Goal: Check status: Check status

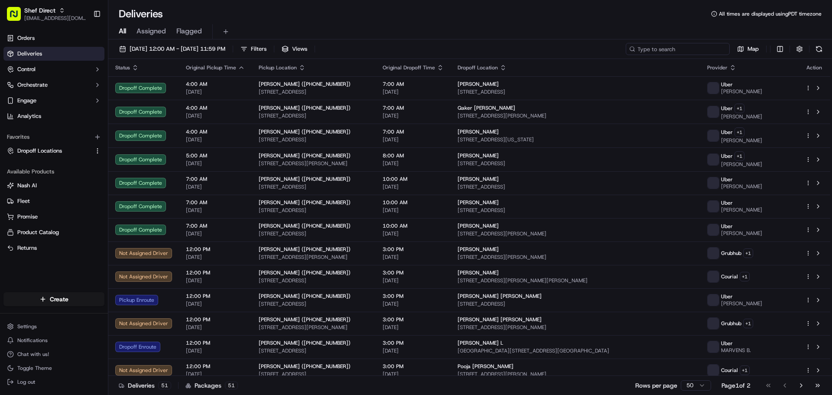
click at [690, 49] on input at bounding box center [677, 49] width 104 height 12
paste input "MCpA96zhDHF"
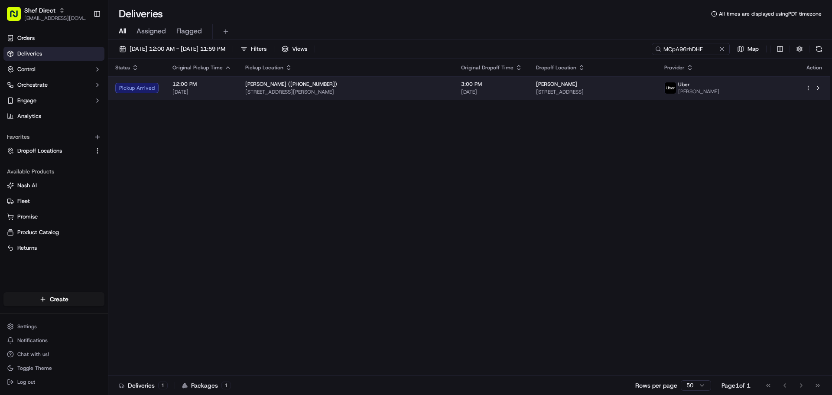
click at [641, 86] on div "Jayanta Gupta" at bounding box center [593, 84] width 114 height 7
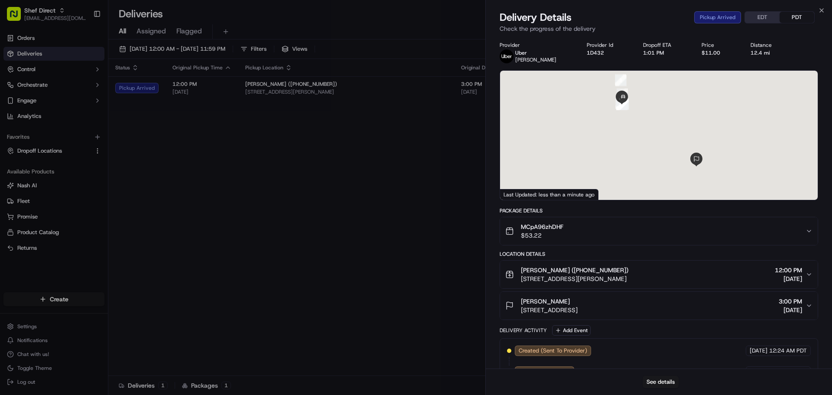
scroll to position [104, 0]
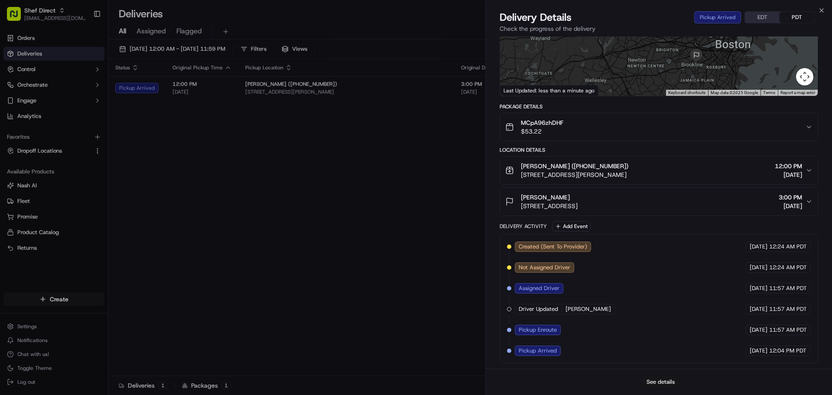
click at [662, 382] on button "See details" at bounding box center [660, 381] width 36 height 12
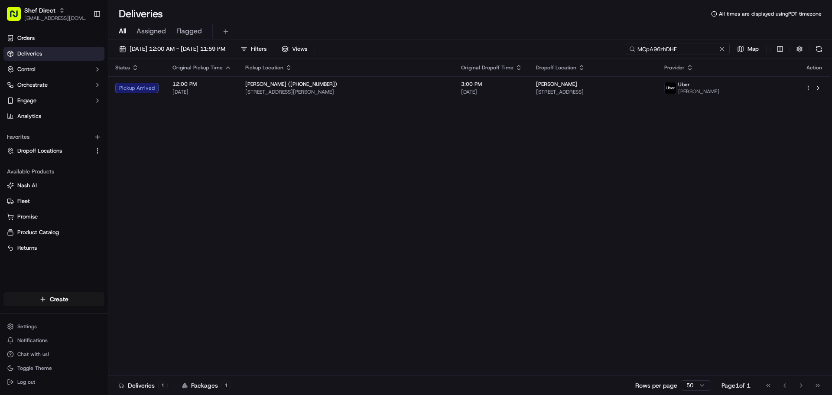
click at [695, 48] on input "MCpA96zhDHF" at bounding box center [677, 49] width 104 height 12
paste input "phxHJDVTEDk"
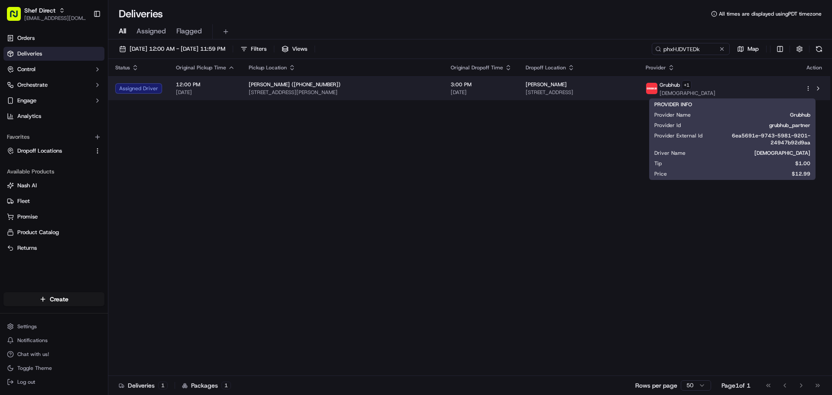
click at [657, 90] on span at bounding box center [651, 88] width 12 height 12
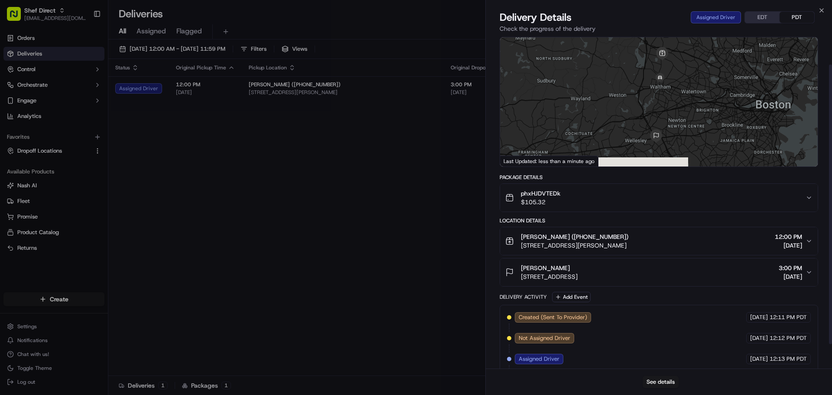
scroll to position [62, 0]
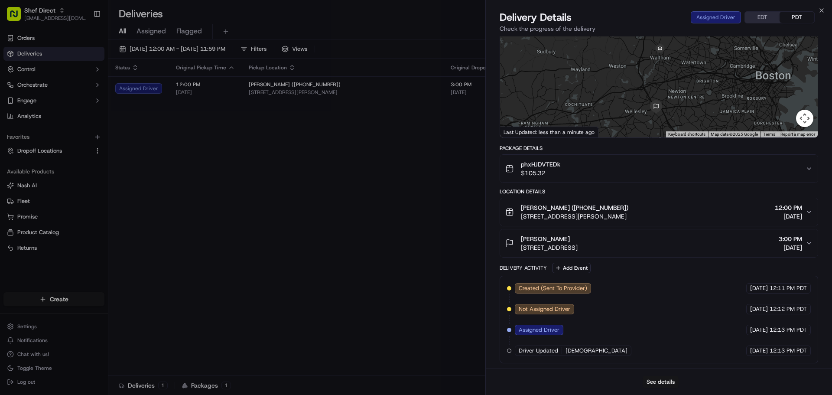
click at [656, 380] on button "See details" at bounding box center [660, 381] width 36 height 12
click at [657, 380] on button "See details" at bounding box center [660, 381] width 36 height 12
click at [668, 382] on button "See details" at bounding box center [660, 381] width 36 height 12
drag, startPoint x: 404, startPoint y: 229, endPoint x: 502, endPoint y: 147, distance: 128.0
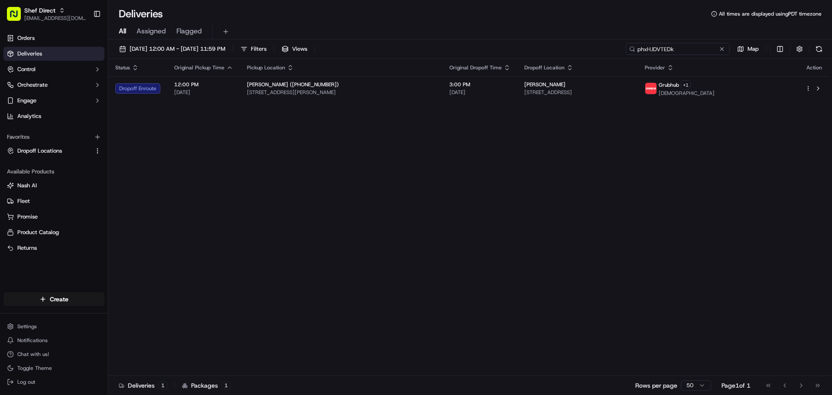
click at [691, 52] on input "phxHJDVTEDk" at bounding box center [677, 49] width 104 height 12
paste input "z6ewhCztmmG"
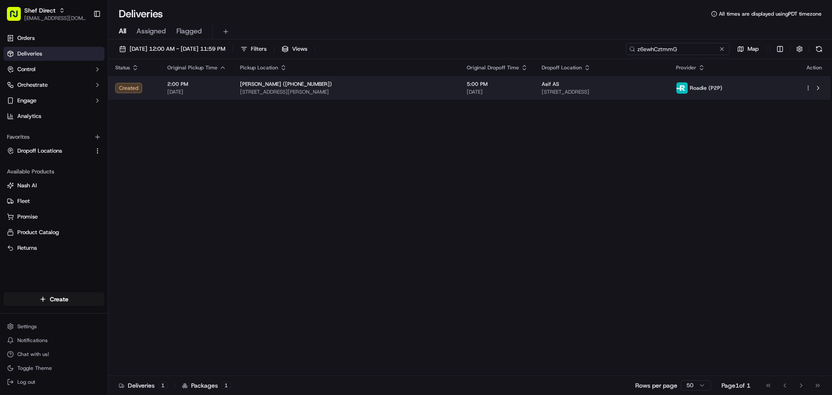
type input "z6ewhCztmmG"
click at [669, 82] on td "Asif AS 1414 E 51st St, Austin, TX 78723, USA" at bounding box center [601, 87] width 135 height 23
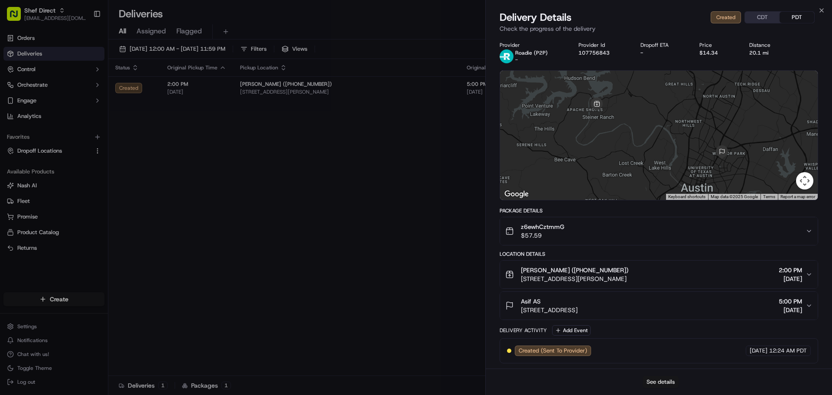
click at [661, 384] on button "See details" at bounding box center [660, 381] width 36 height 12
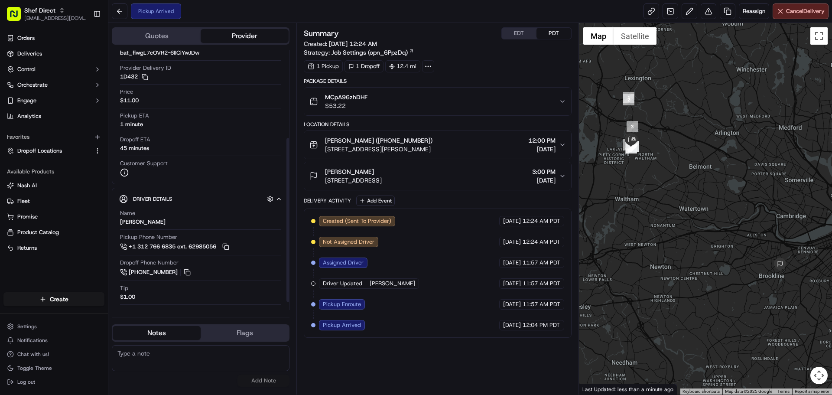
scroll to position [153, 0]
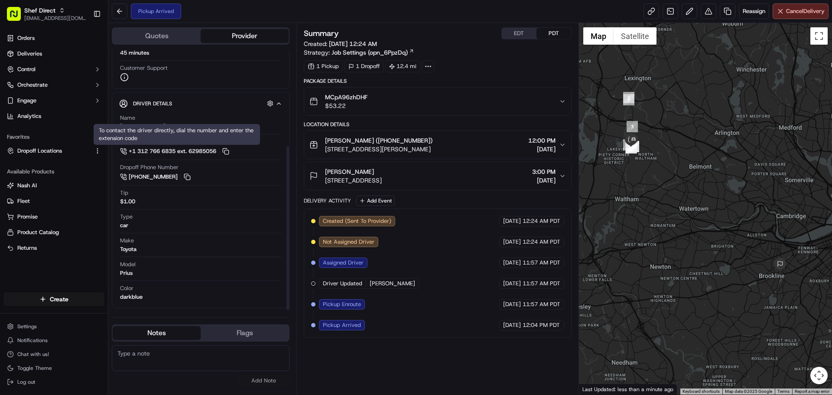
drag, startPoint x: 230, startPoint y: 152, endPoint x: 279, endPoint y: 190, distance: 61.8
click at [230, 153] on button at bounding box center [226, 151] width 10 height 10
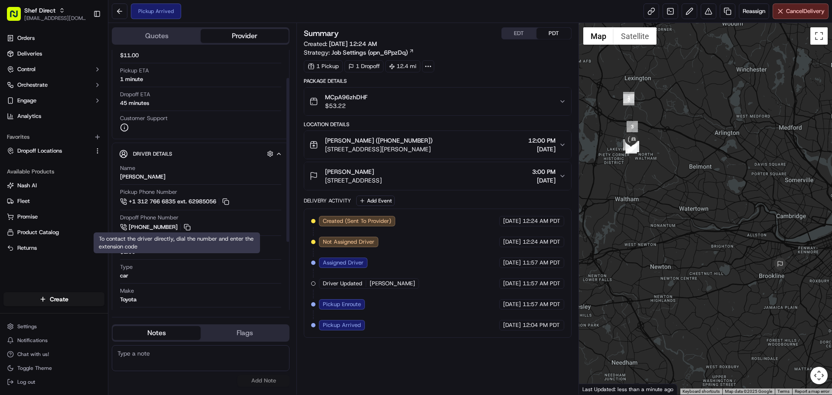
scroll to position [23, 0]
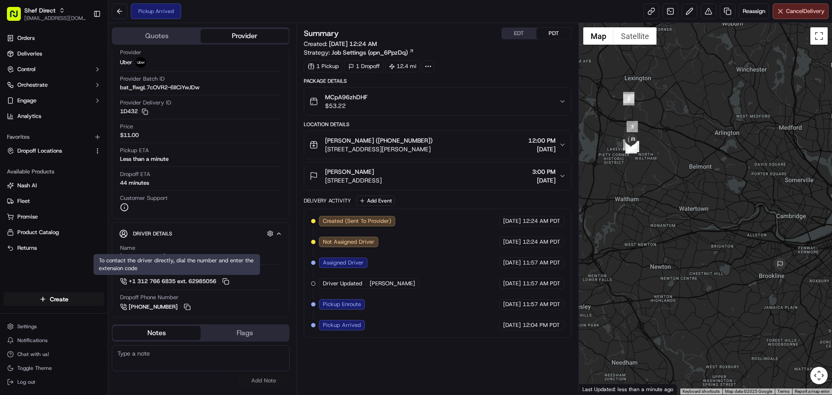
click at [396, 366] on div "Summary EDT PDT Created: 09/21/2025 12:24 AM Strategy: Job Settings (opn_6PpzDq…" at bounding box center [437, 208] width 267 height 363
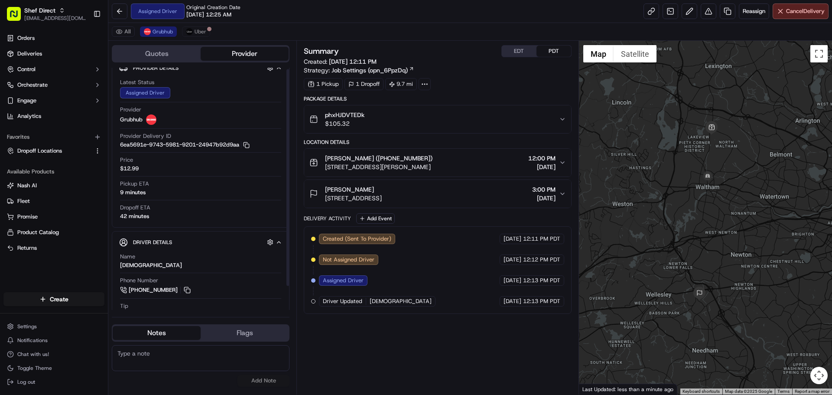
scroll to position [29, 0]
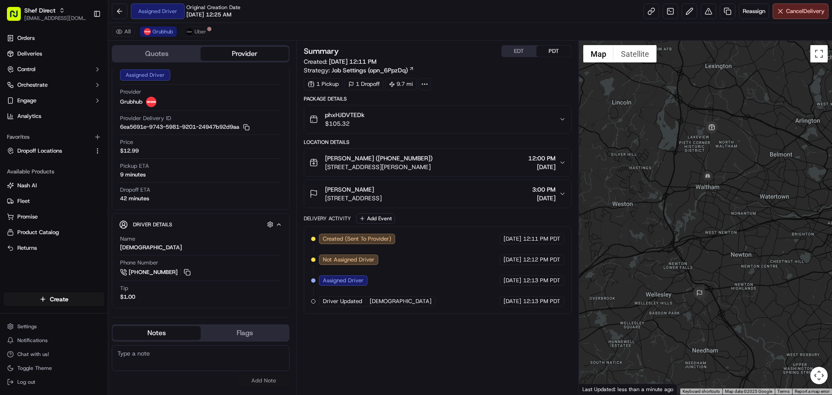
click at [409, 339] on div "Summary EDT PDT Created: 09/21/2025 12:11 PM Strategy: Job Settings (opn_6PpzDq…" at bounding box center [437, 217] width 267 height 345
click at [198, 26] on div "All Grubhub Uber" at bounding box center [469, 32] width 723 height 18
click at [198, 30] on span "Uber" at bounding box center [200, 31] width 12 height 7
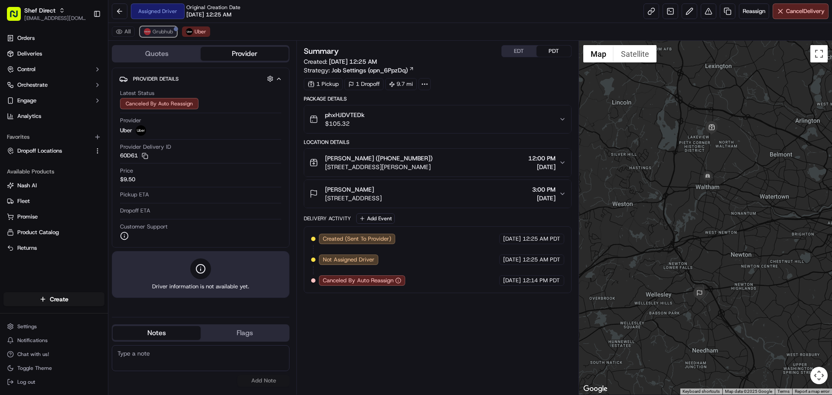
click at [165, 29] on span "Grubhub" at bounding box center [162, 31] width 20 height 7
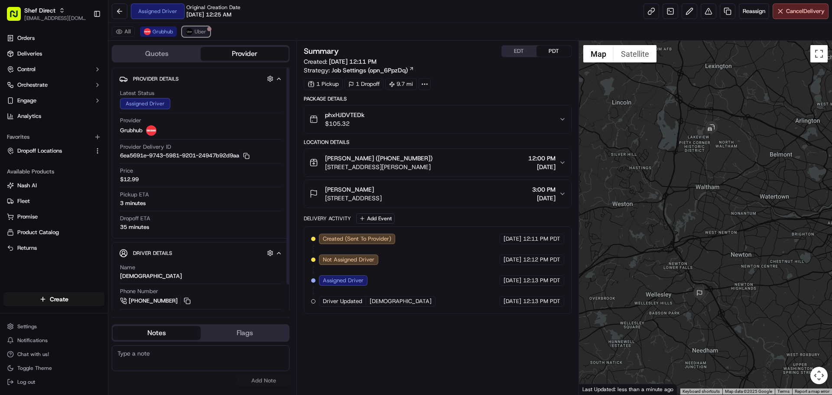
click at [196, 32] on span "Uber" at bounding box center [200, 31] width 12 height 7
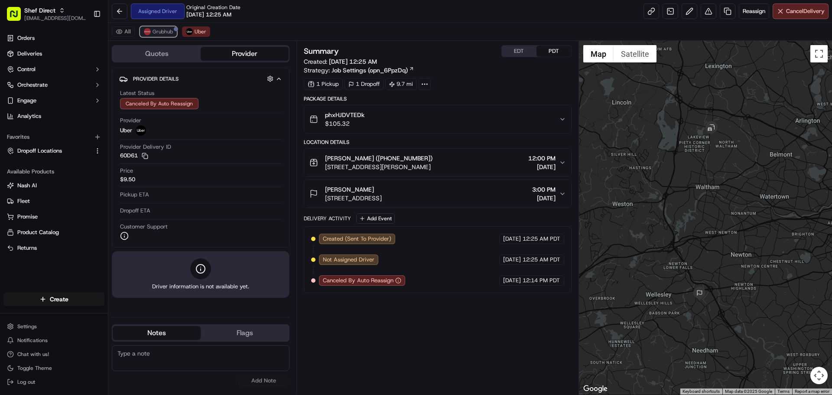
click at [162, 33] on span "Grubhub" at bounding box center [162, 31] width 20 height 7
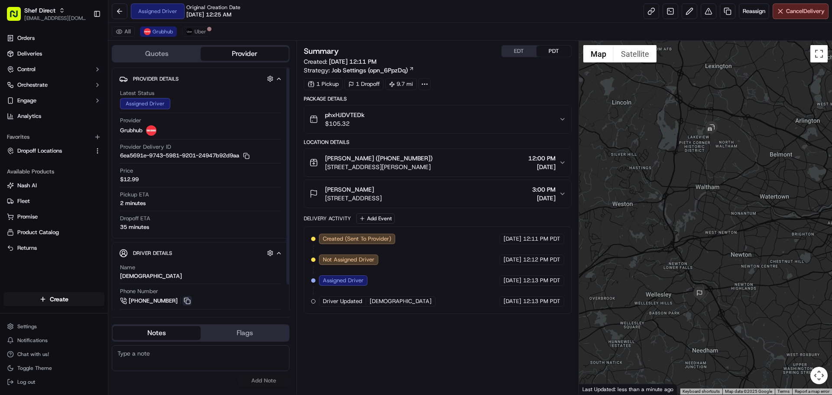
click at [187, 303] on button at bounding box center [187, 301] width 10 height 10
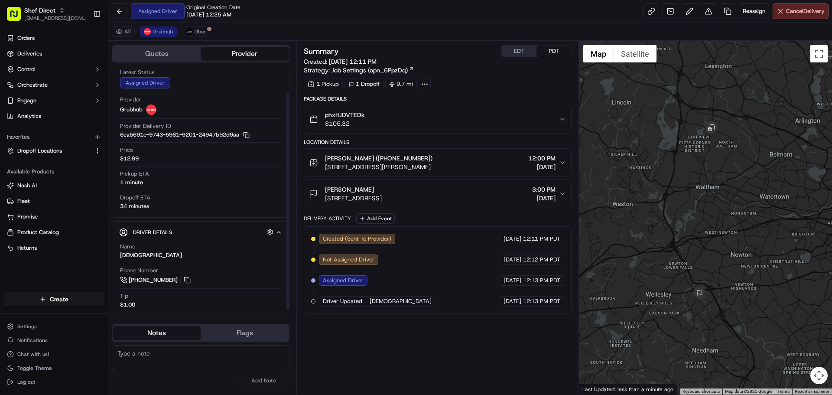
scroll to position [29, 0]
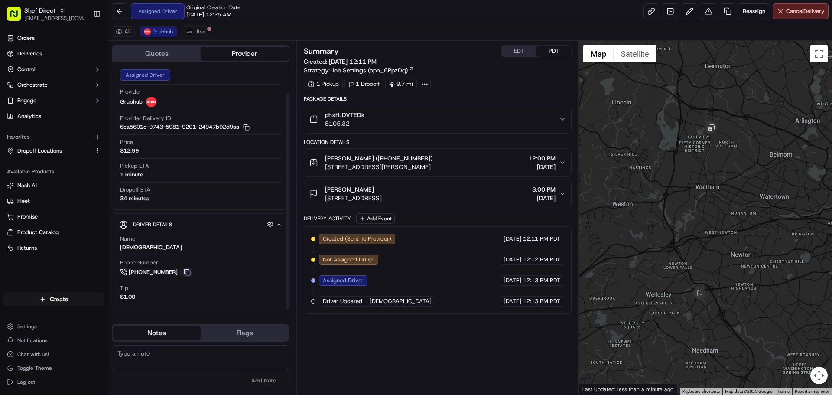
click at [188, 271] on button at bounding box center [187, 272] width 10 height 10
drag, startPoint x: 472, startPoint y: 166, endPoint x: 324, endPoint y: 168, distance: 148.1
click at [324, 168] on div "Sreetama Choudhury (+18123619043) 55 Jacqueline Rd APT 7, Waltham, MA 02452, US…" at bounding box center [433, 162] width 249 height 17
copy span "55 Jacqueline Rd APT 7, Waltham, MA 02452, USA"
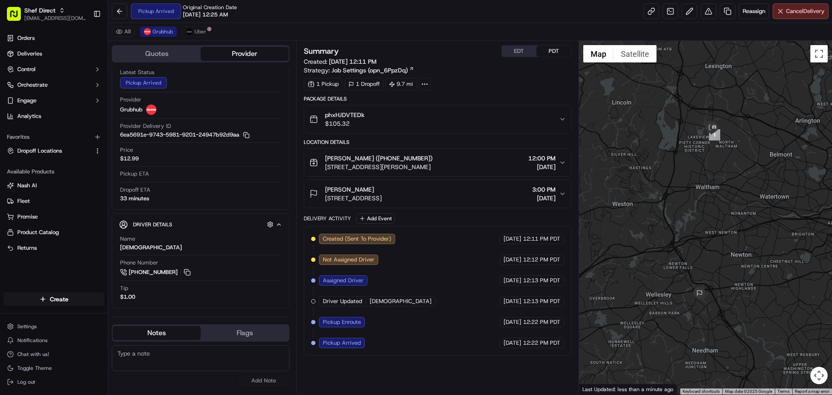
scroll to position [21, 0]
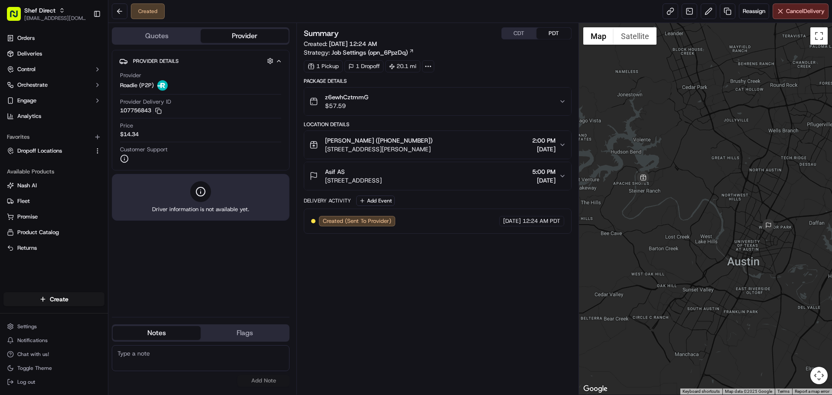
click at [454, 262] on div "Summary CDT PDT Created: [DATE] 12:24 AM Strategy: Job Settings (opn_6PpzDq) 1 …" at bounding box center [437, 208] width 267 height 363
click at [522, 33] on button "CDT" at bounding box center [519, 33] width 35 height 11
